Goal: Information Seeking & Learning: Learn about a topic

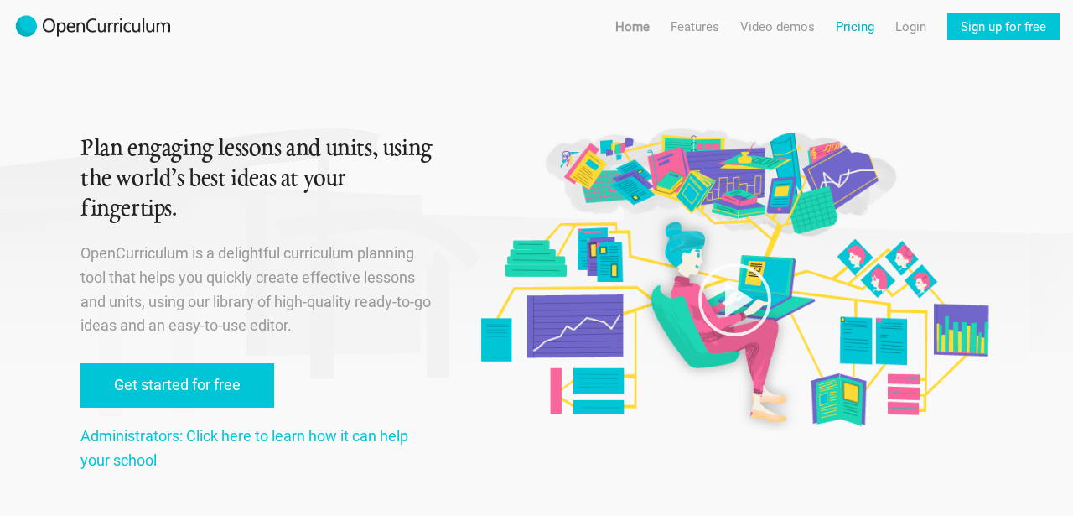
click at [853, 28] on link "Pricing" at bounding box center [855, 26] width 39 height 27
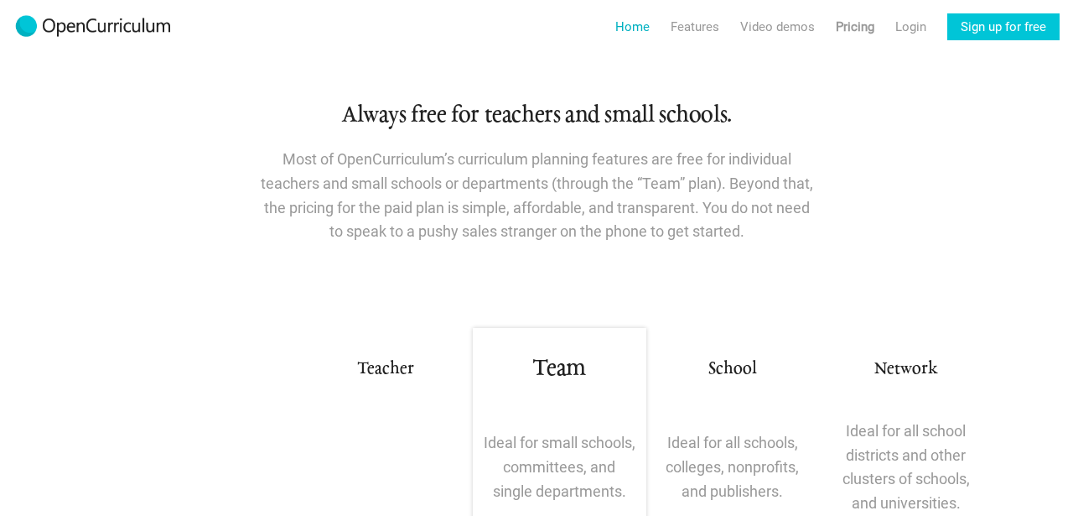
click at [643, 28] on link "Home" at bounding box center [632, 26] width 34 height 27
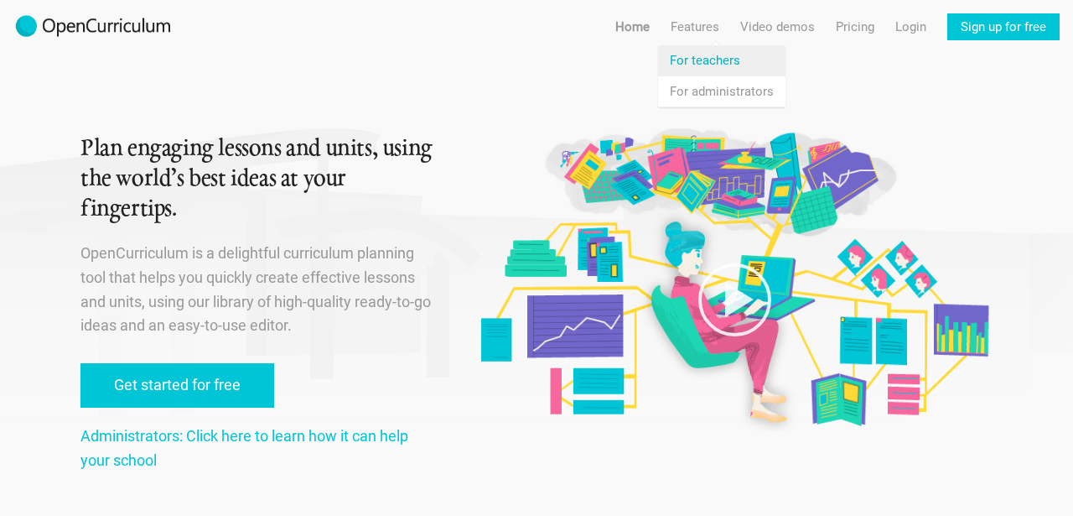
click at [701, 66] on link "Features For teachers" at bounding box center [721, 60] width 127 height 30
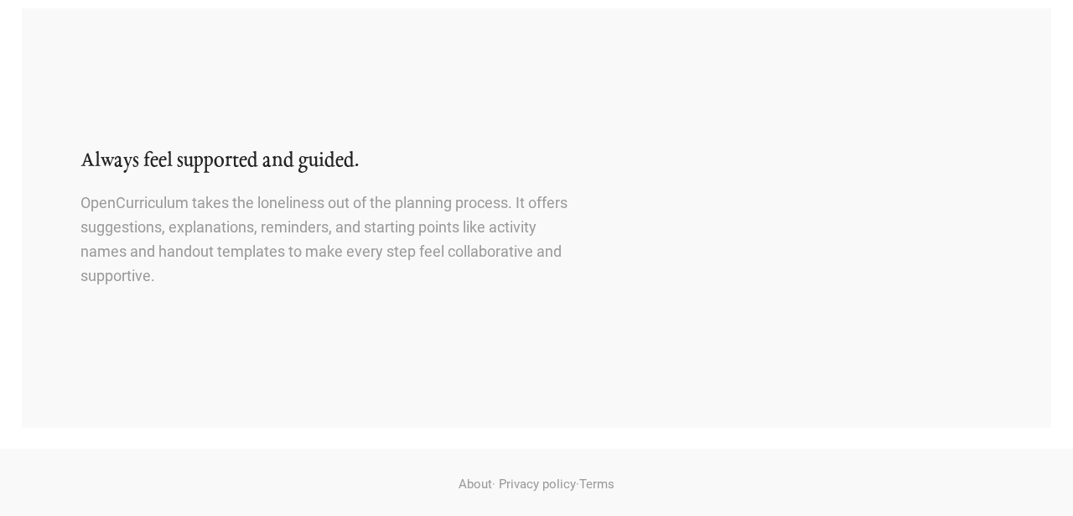
scroll to position [2018, 0]
